Goal: Check status: Check status

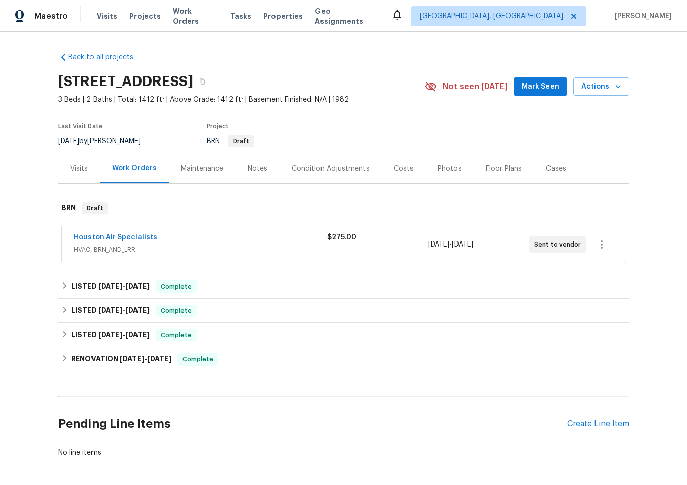
click at [213, 242] on div "Houston Air Specialists" at bounding box center [200, 238] width 253 height 12
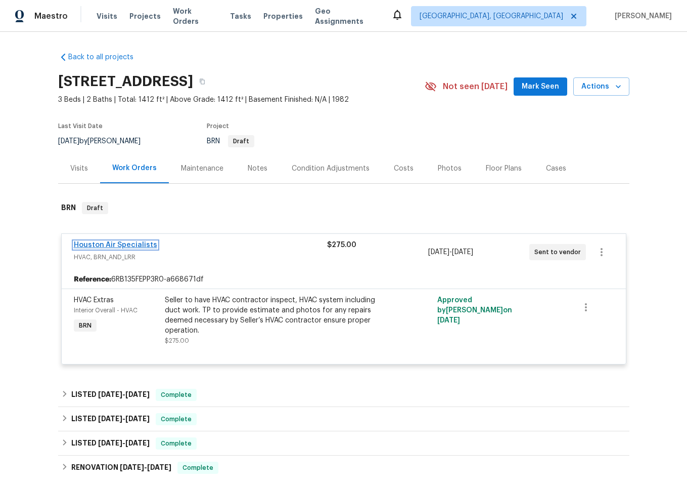
click at [122, 242] on link "Houston Air Specialists" at bounding box center [115, 244] width 83 height 7
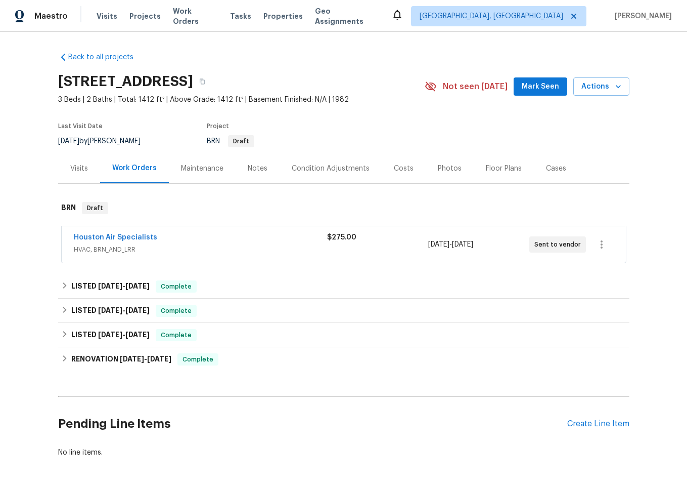
click at [225, 236] on div "Houston Air Specialists" at bounding box center [200, 238] width 253 height 12
